Goal: Navigation & Orientation: Find specific page/section

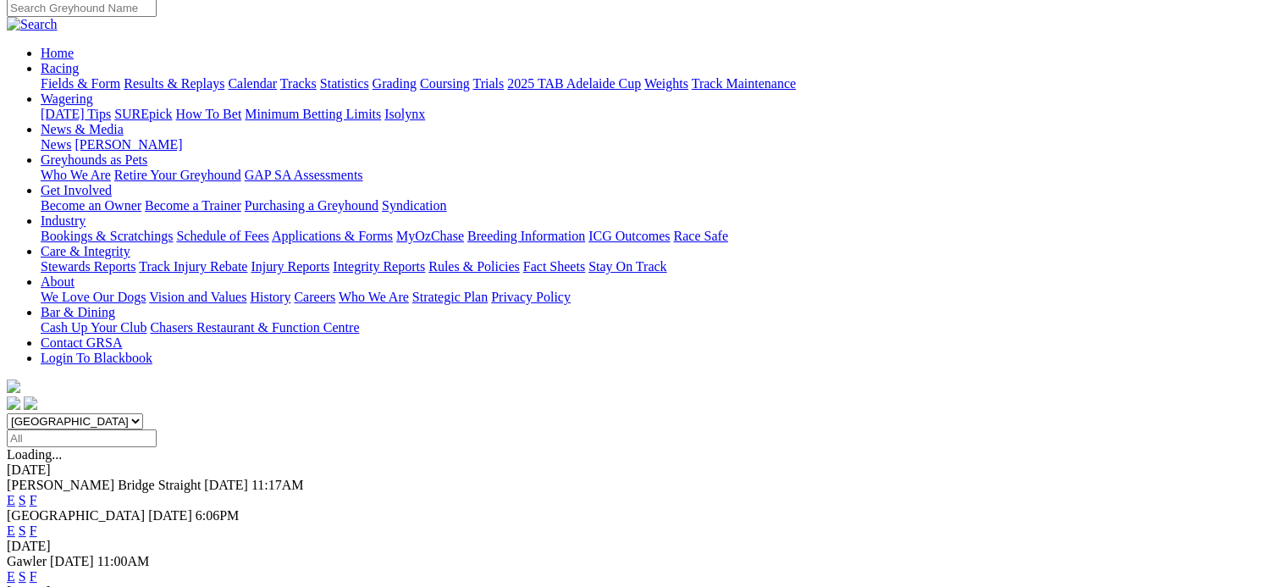
scroll to position [169, 0]
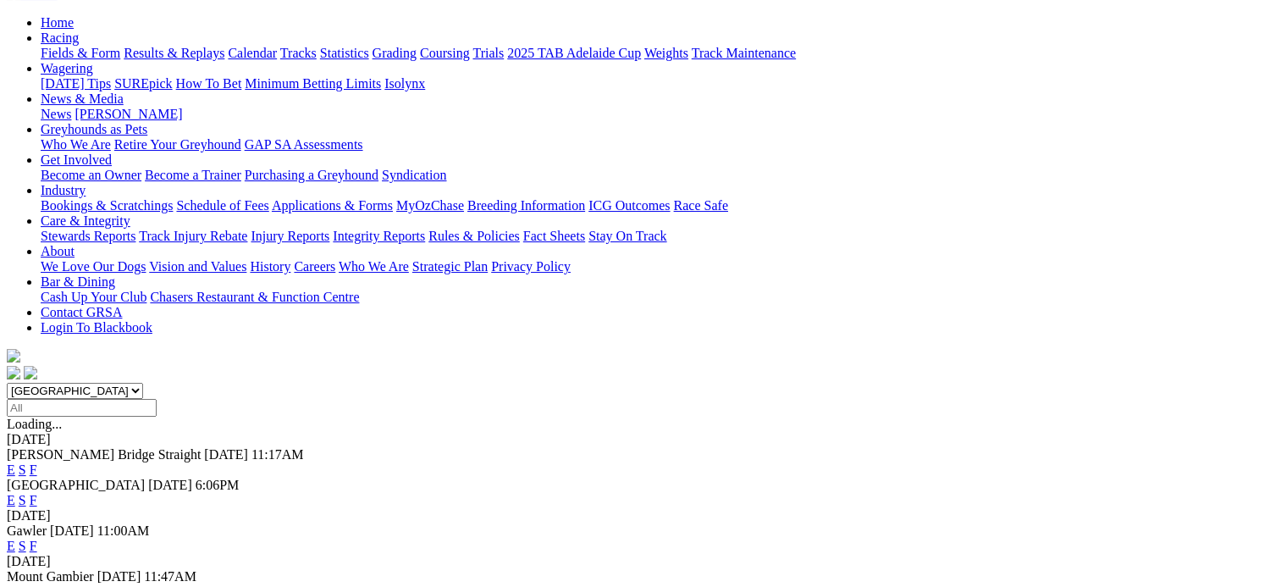
click at [37, 584] on link "F" at bounding box center [34, 591] width 8 height 14
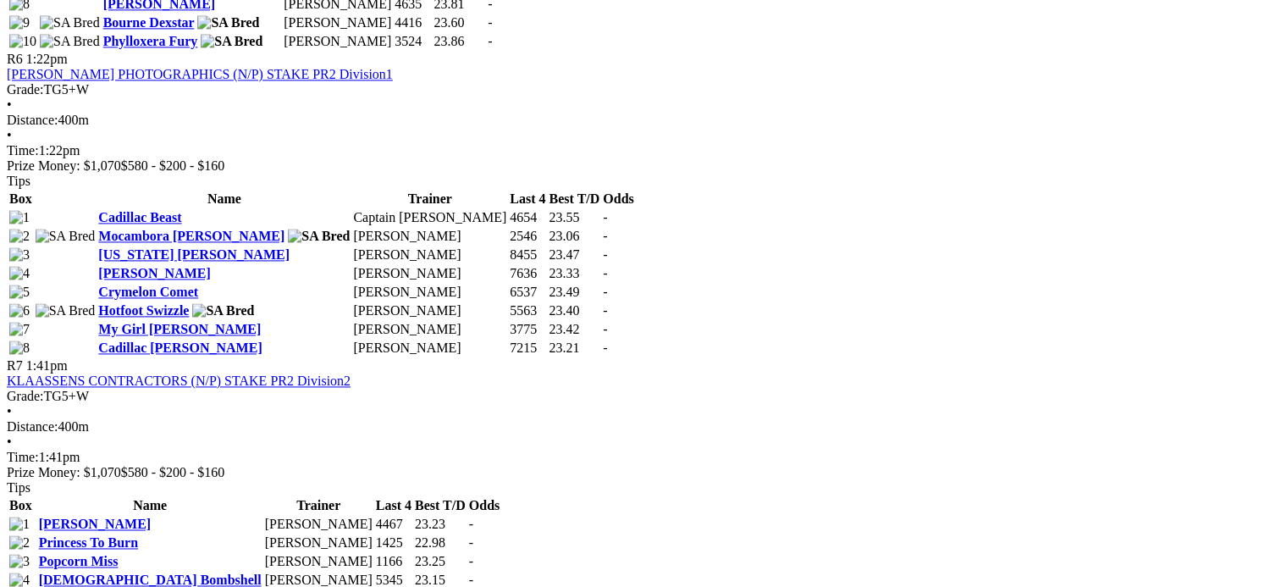
scroll to position [2286, 0]
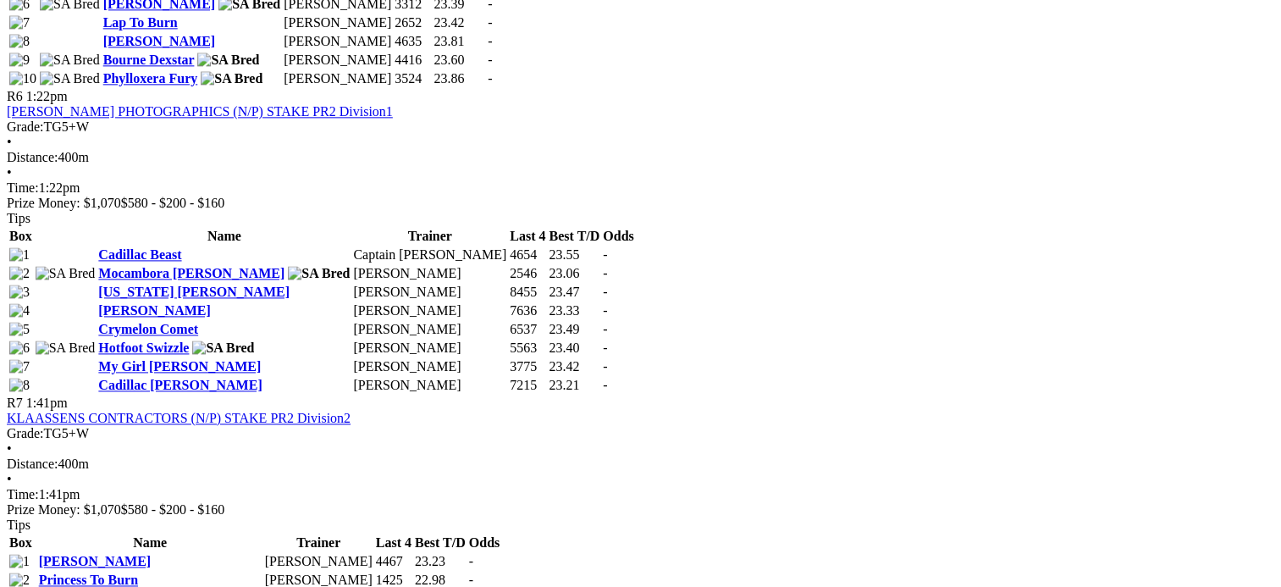
drag, startPoint x: 197, startPoint y: 370, endPoint x: 224, endPoint y: 315, distance: 61.3
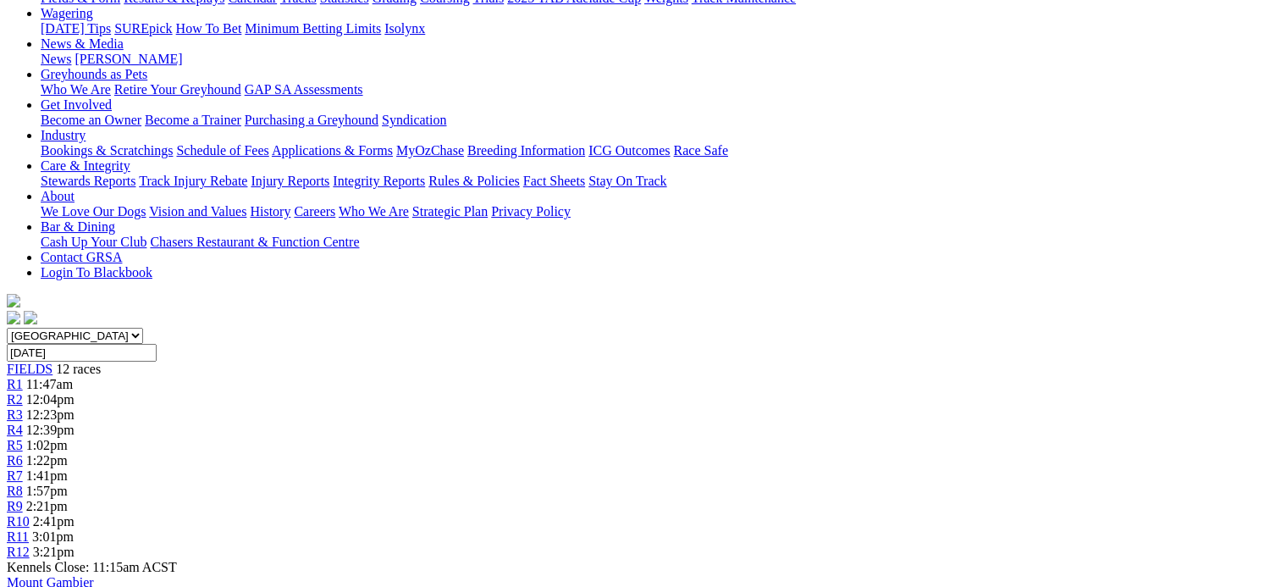
scroll to position [339, 0]
